Goal: Information Seeking & Learning: Learn about a topic

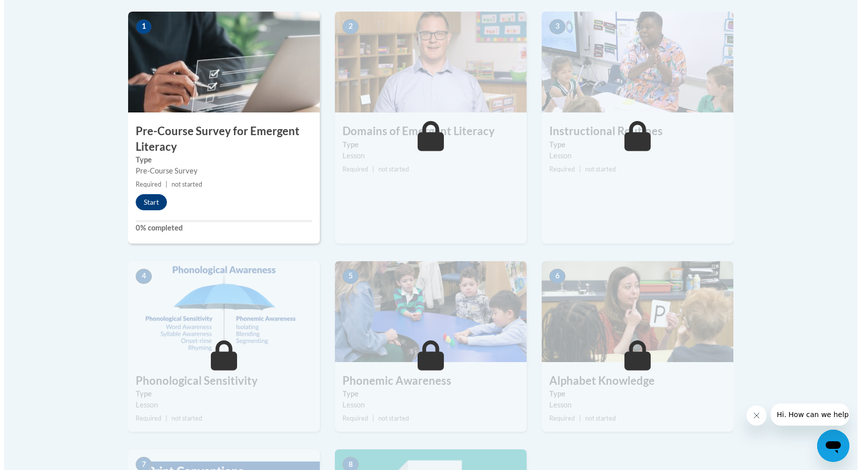
scroll to position [318, 0]
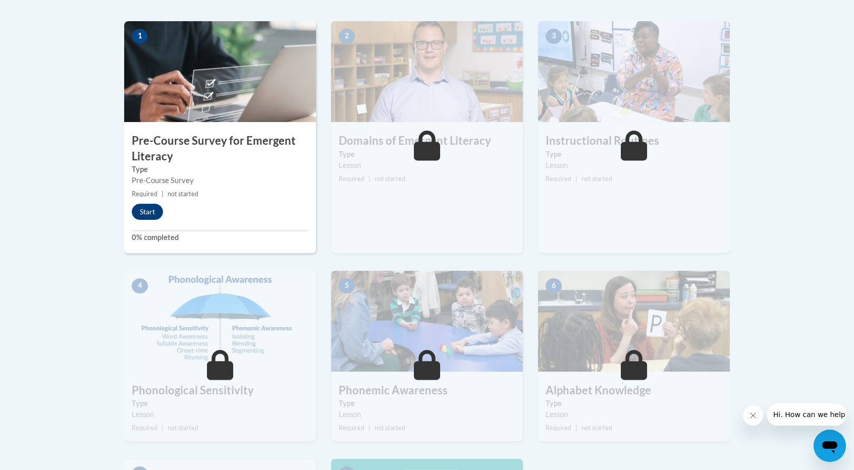
click at [152, 220] on div "1 Pre-Course Survey for Emergent Literacy Type Pre-Course Survey Required | not…" at bounding box center [220, 137] width 192 height 232
click at [150, 216] on button "Start" at bounding box center [147, 212] width 31 height 16
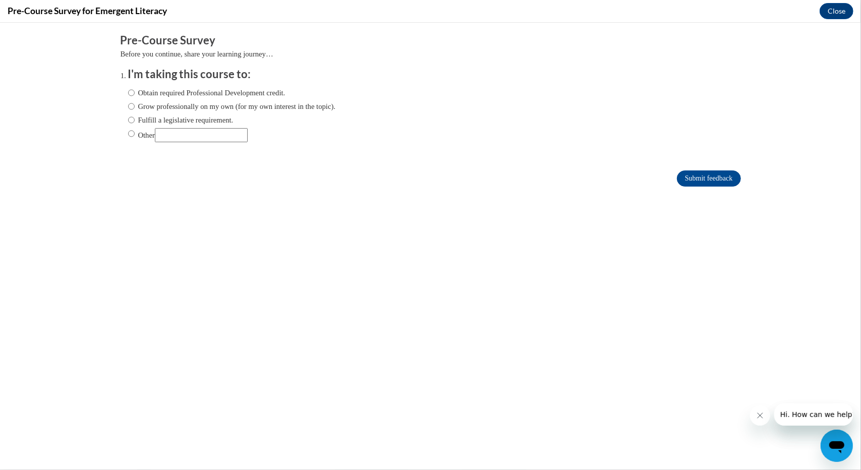
scroll to position [0, 0]
click at [209, 105] on label "Grow professionally on my own (for my own interest in the topic)." at bounding box center [232, 105] width 208 height 11
click at [135, 105] on input "Grow professionally on my own (for my own interest in the topic)." at bounding box center [131, 105] width 7 height 11
radio input "true"
click at [710, 185] on input "Submit feedback" at bounding box center [709, 178] width 64 height 16
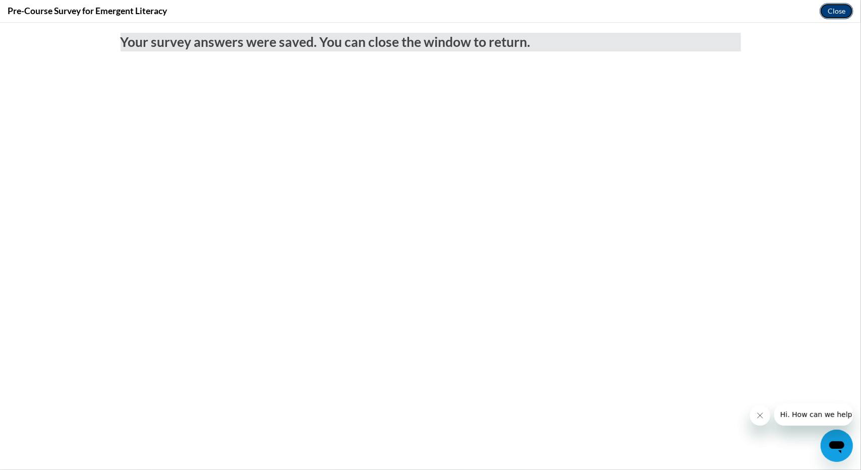
click at [830, 13] on button "Close" at bounding box center [837, 11] width 34 height 16
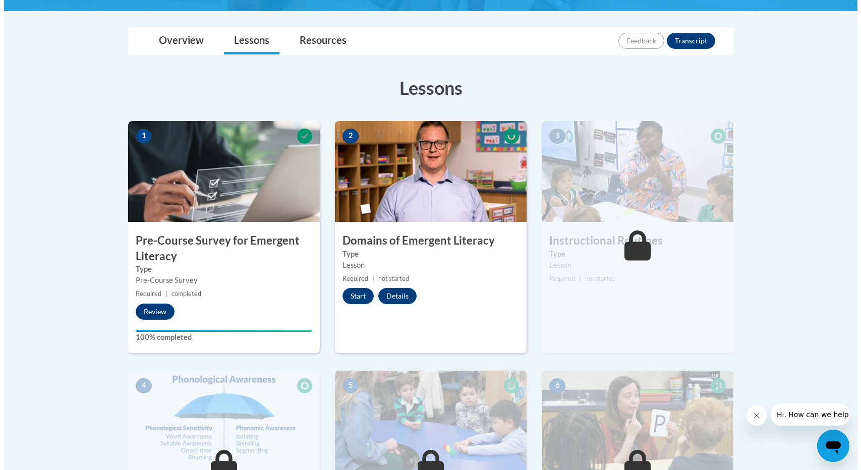
scroll to position [257, 0]
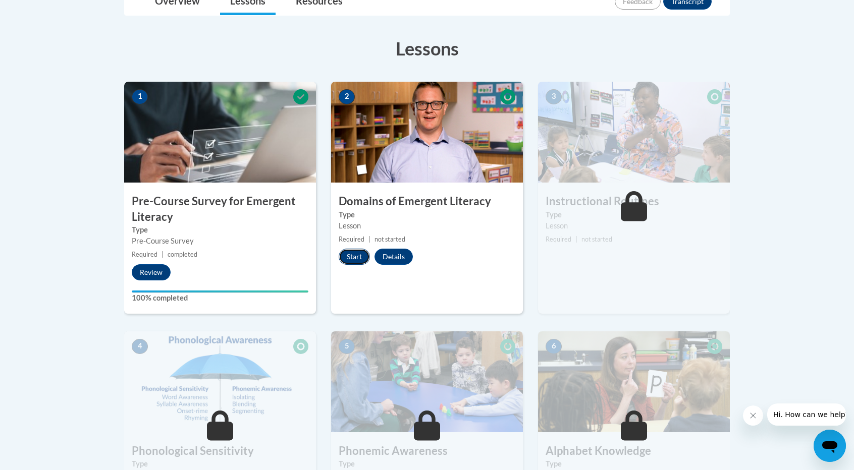
click at [345, 260] on button "Start" at bounding box center [353, 257] width 31 height 16
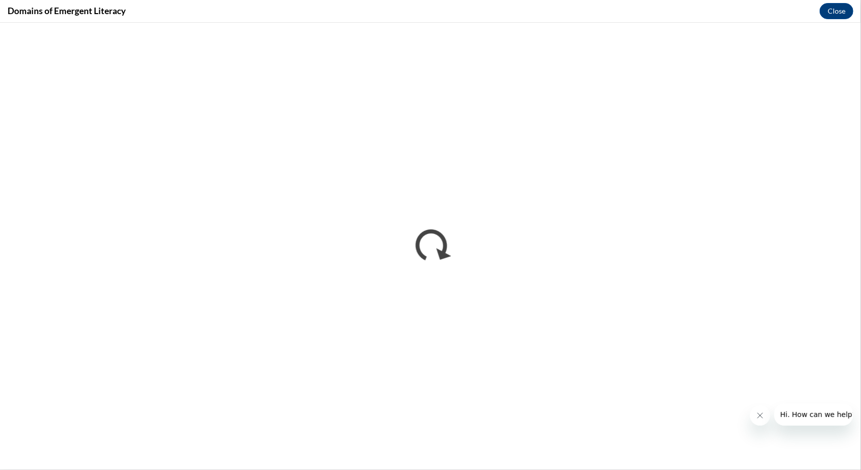
scroll to position [0, 0]
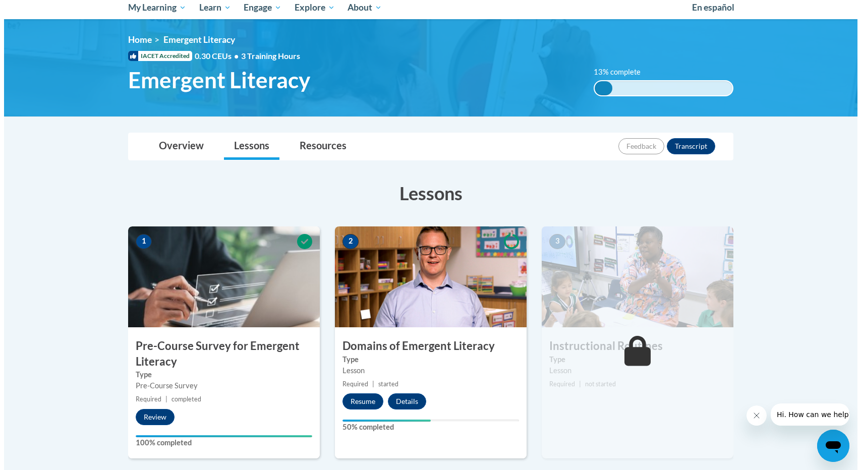
scroll to position [113, 0]
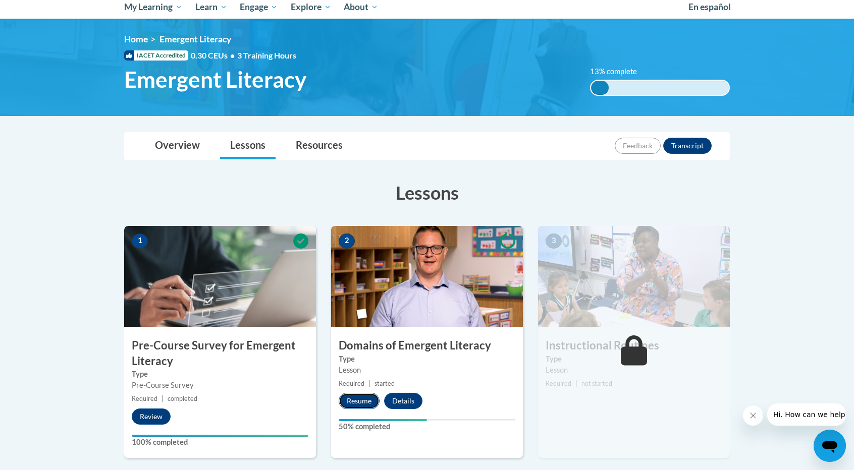
click at [360, 404] on button "Resume" at bounding box center [358, 401] width 41 height 16
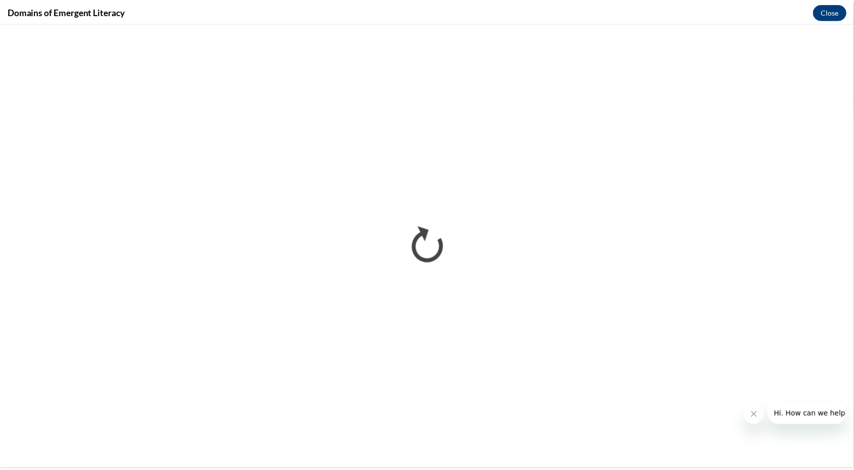
scroll to position [0, 0]
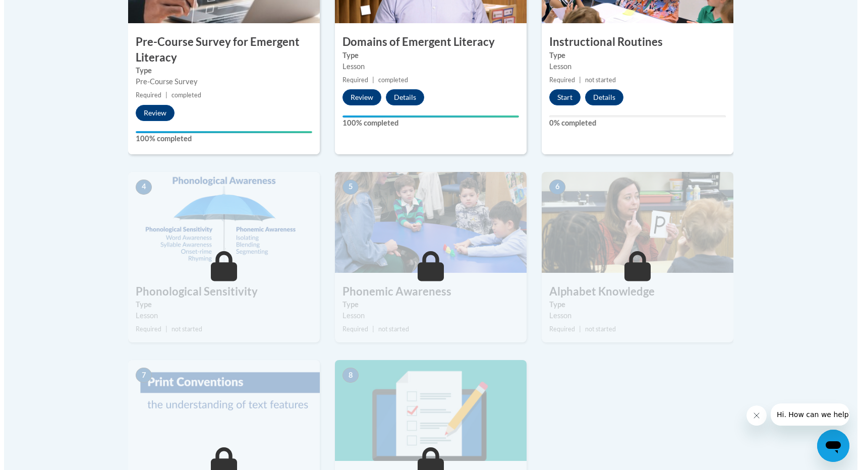
scroll to position [417, 0]
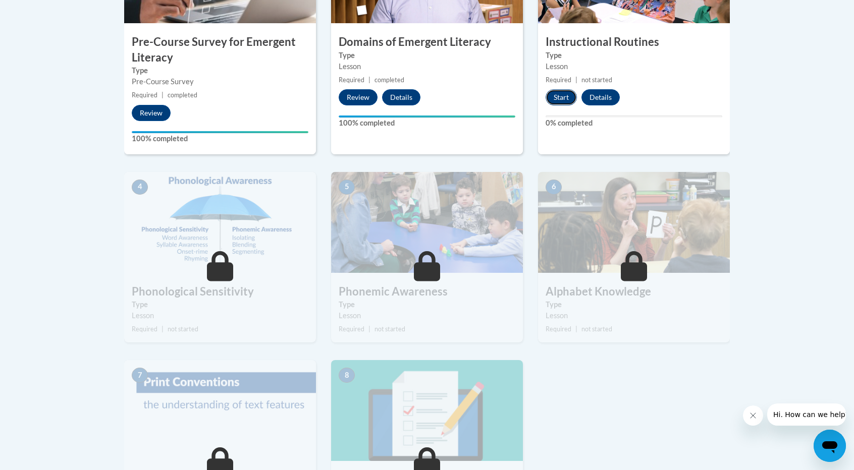
click at [557, 100] on button "Start" at bounding box center [560, 97] width 31 height 16
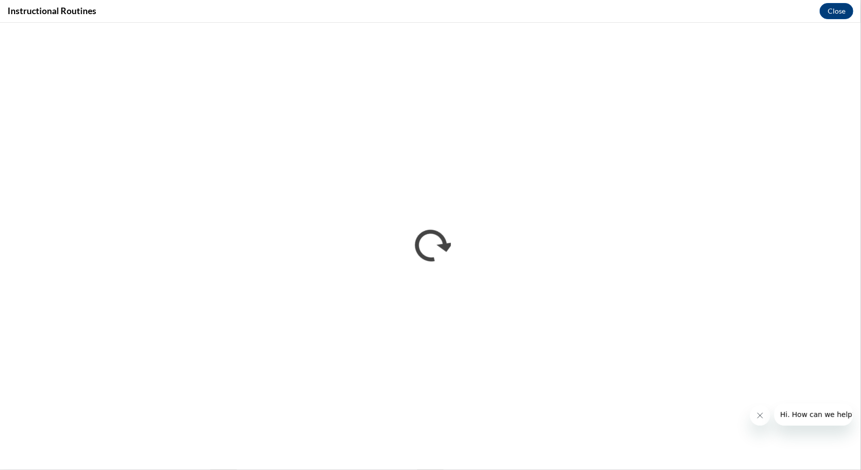
scroll to position [0, 0]
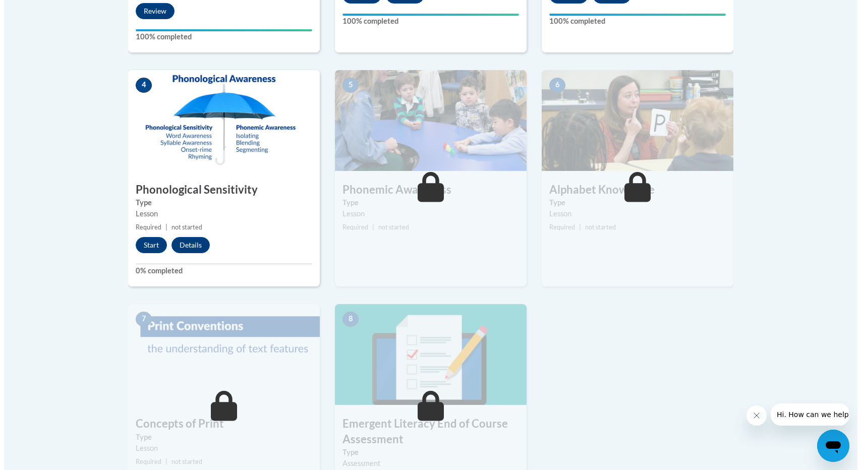
scroll to position [521, 0]
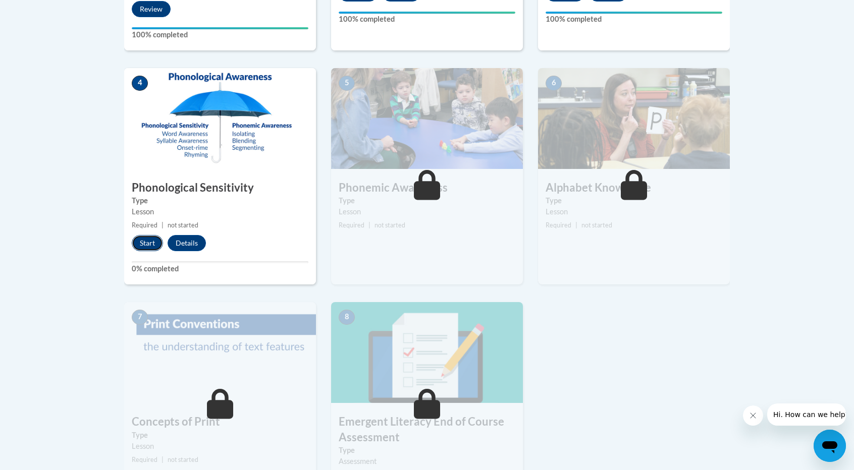
click at [154, 241] on button "Start" at bounding box center [147, 243] width 31 height 16
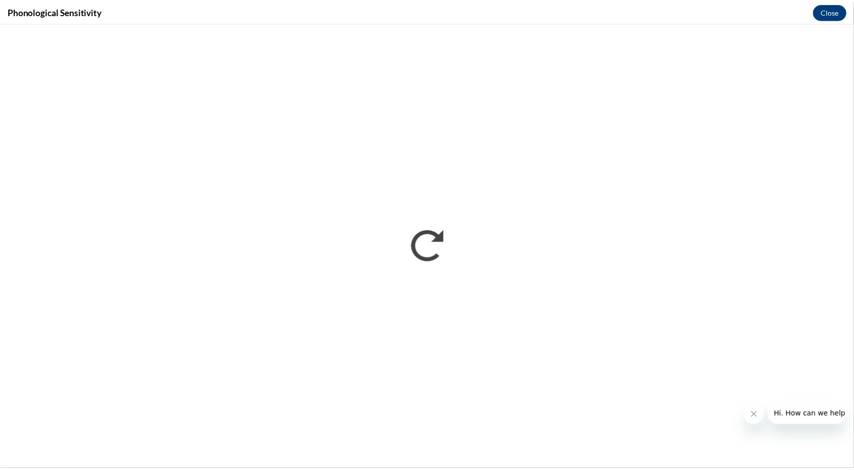
scroll to position [0, 0]
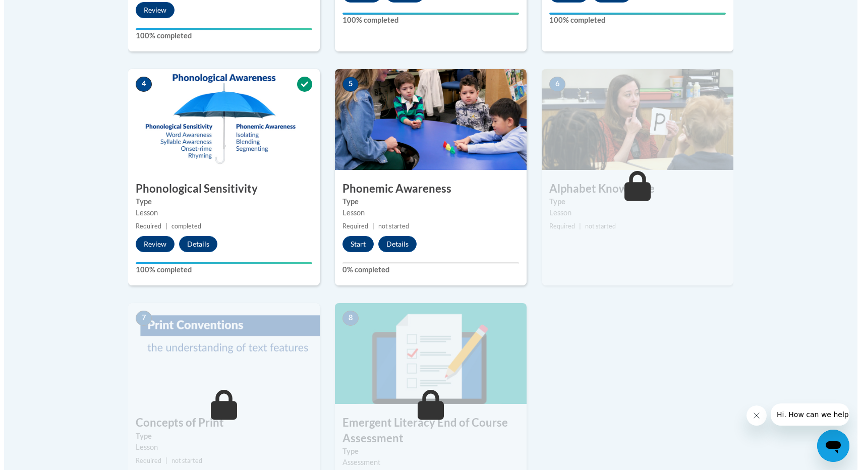
scroll to position [520, 0]
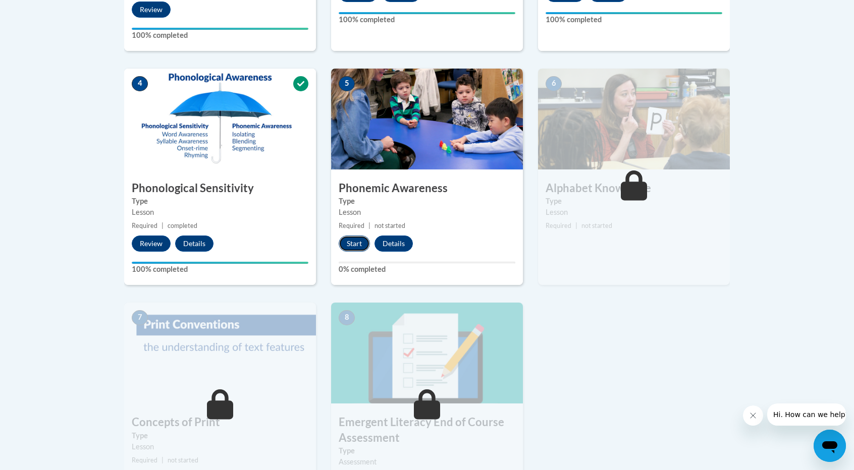
click at [355, 243] on button "Start" at bounding box center [353, 244] width 31 height 16
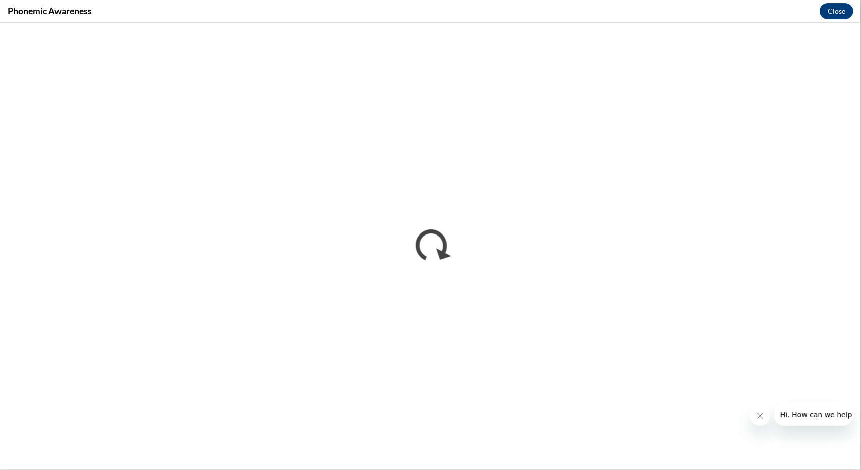
scroll to position [0, 0]
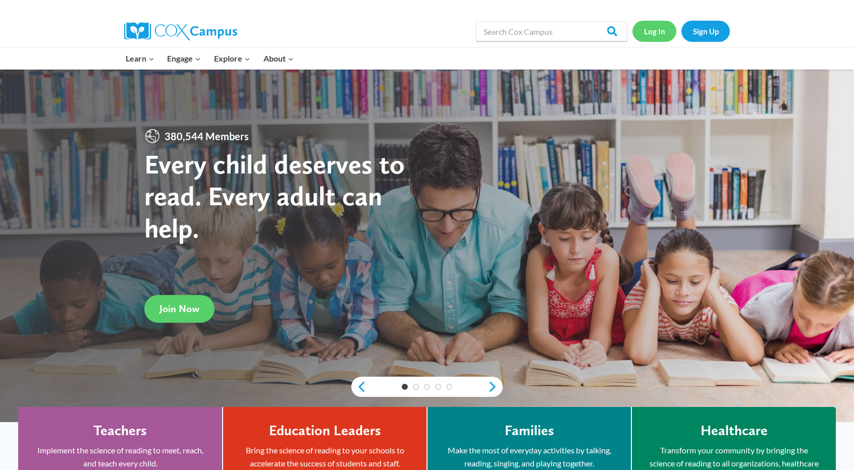
click at [659, 31] on link "Log In" at bounding box center [654, 31] width 44 height 21
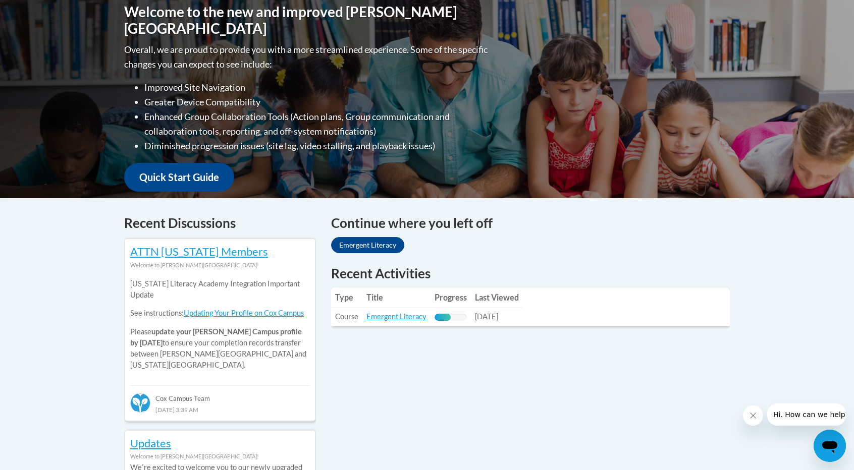
scroll to position [234, 0]
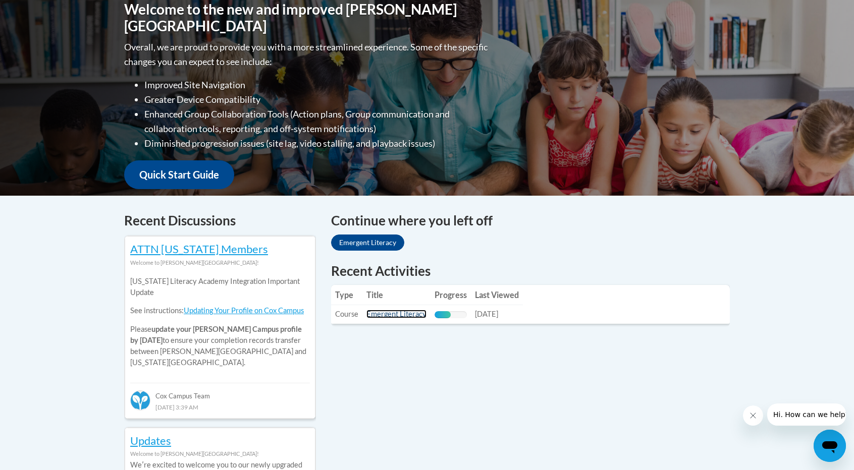
click at [377, 315] on link "Emergent Literacy" at bounding box center [396, 314] width 60 height 9
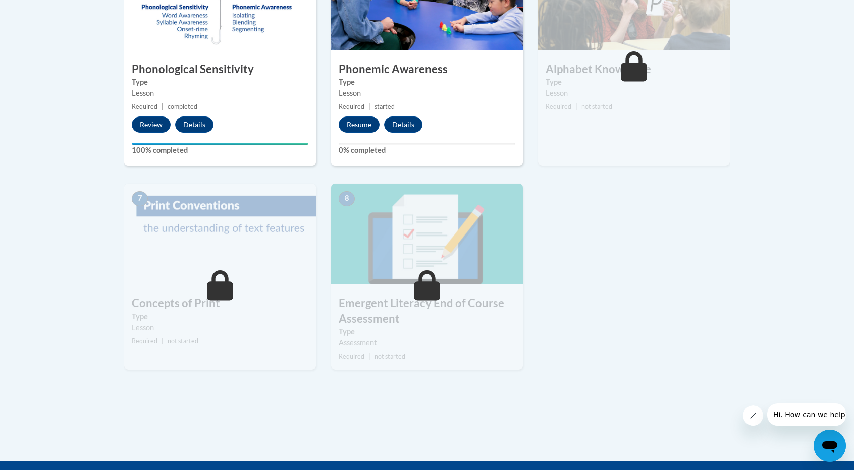
scroll to position [643, 0]
